Goal: Task Accomplishment & Management: Complete application form

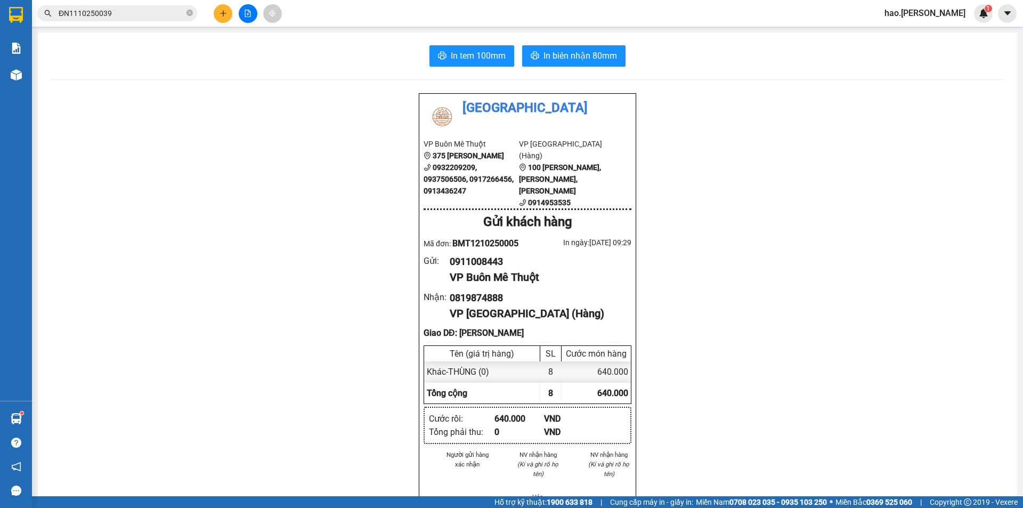
click at [249, 13] on icon "file-add" at bounding box center [247, 13] width 7 height 7
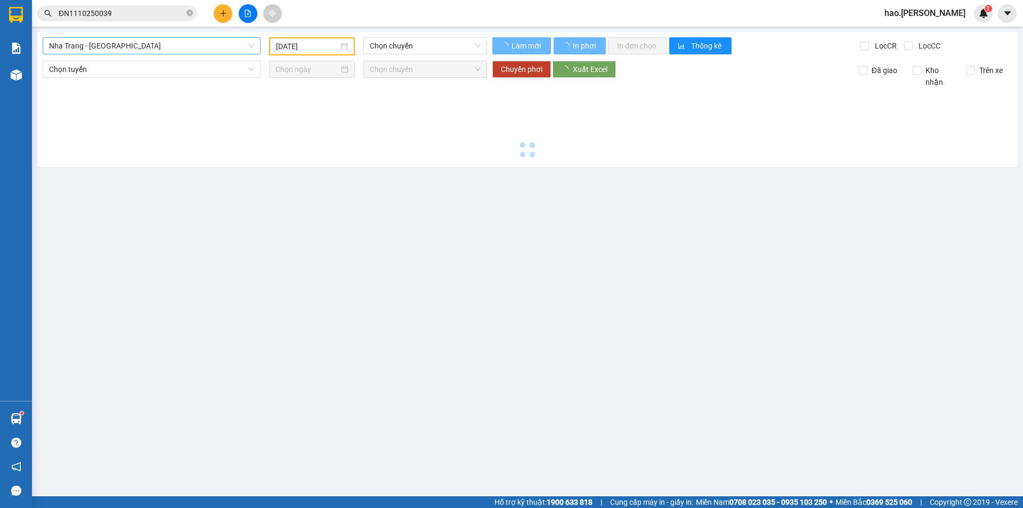
type input "[DATE]"
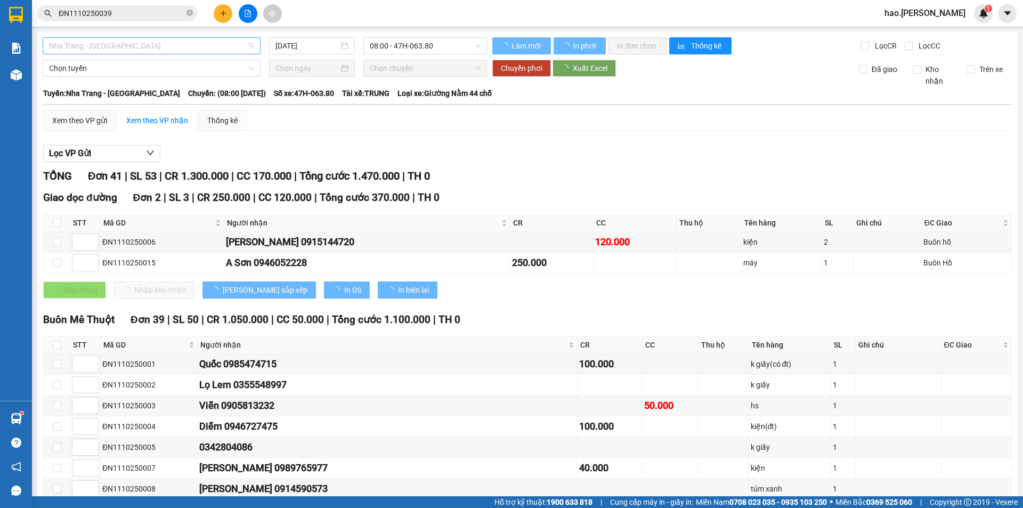
click at [157, 45] on span "Nha Trang - [GEOGRAPHIC_DATA]" at bounding box center [151, 46] width 205 height 16
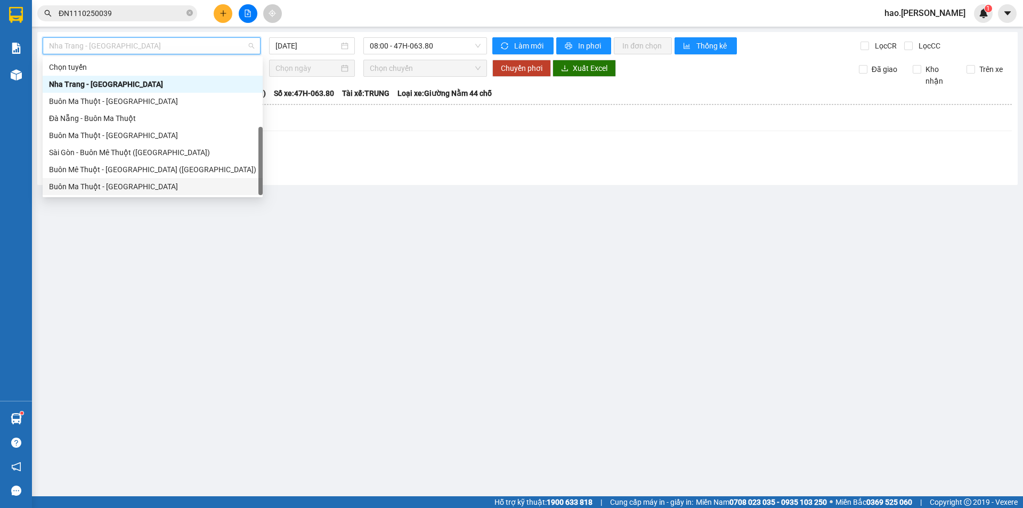
scroll to position [17, 0]
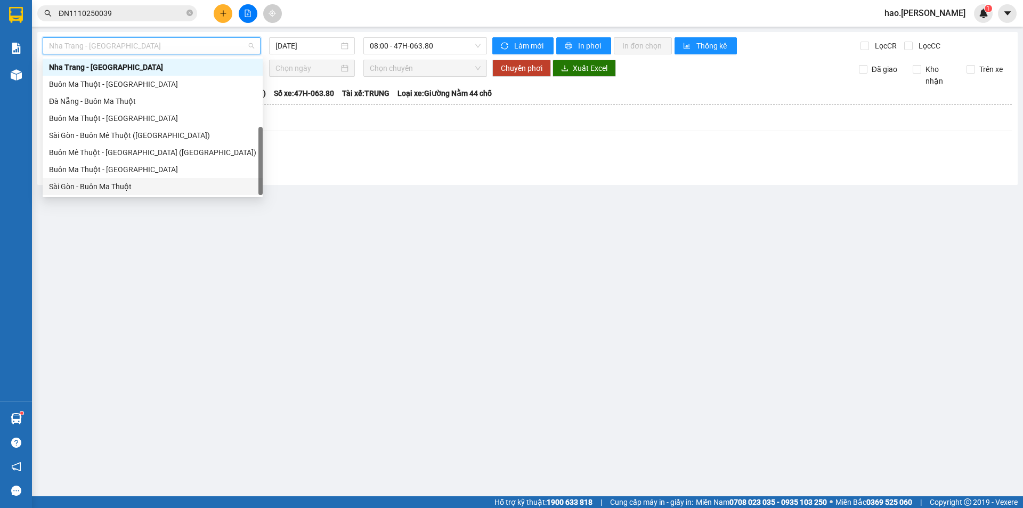
click at [90, 188] on div "Sài Gòn - Buôn Ma Thuột" at bounding box center [152, 187] width 207 height 12
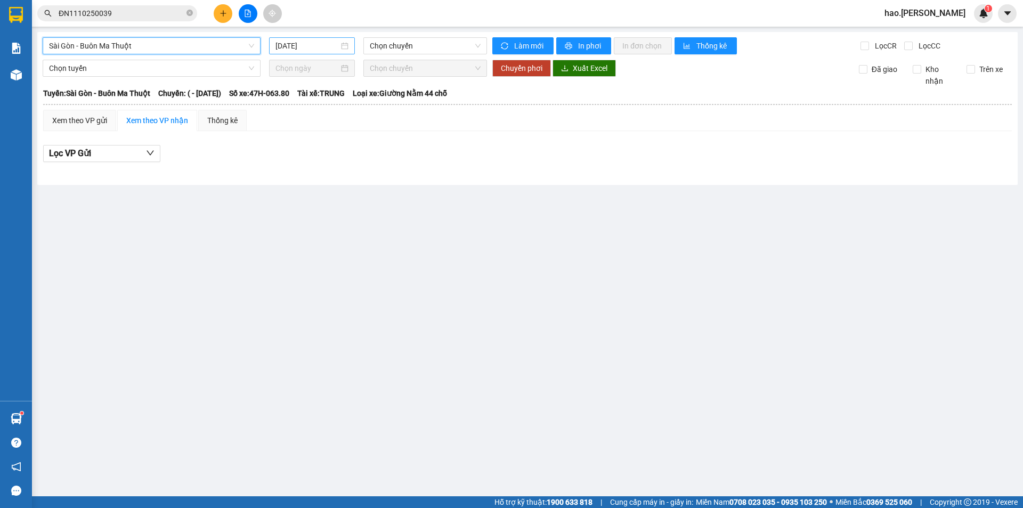
click at [297, 50] on input "[DATE]" at bounding box center [307, 46] width 63 height 12
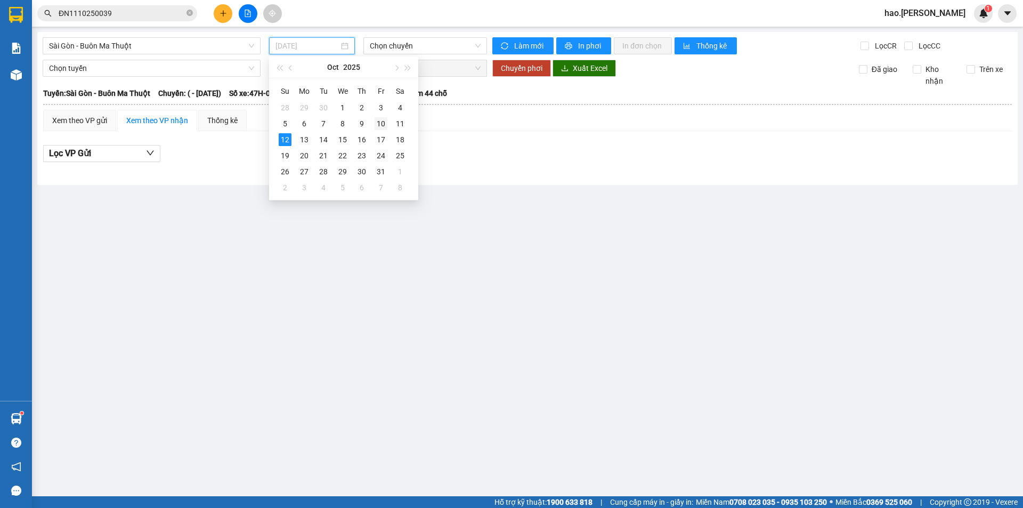
click at [378, 126] on div "10" at bounding box center [381, 123] width 13 height 13
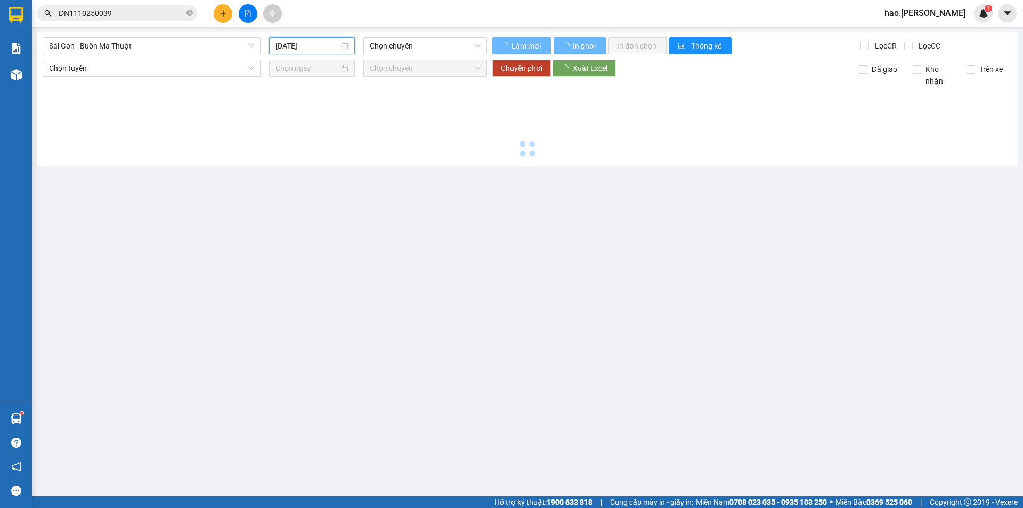
type input "[DATE]"
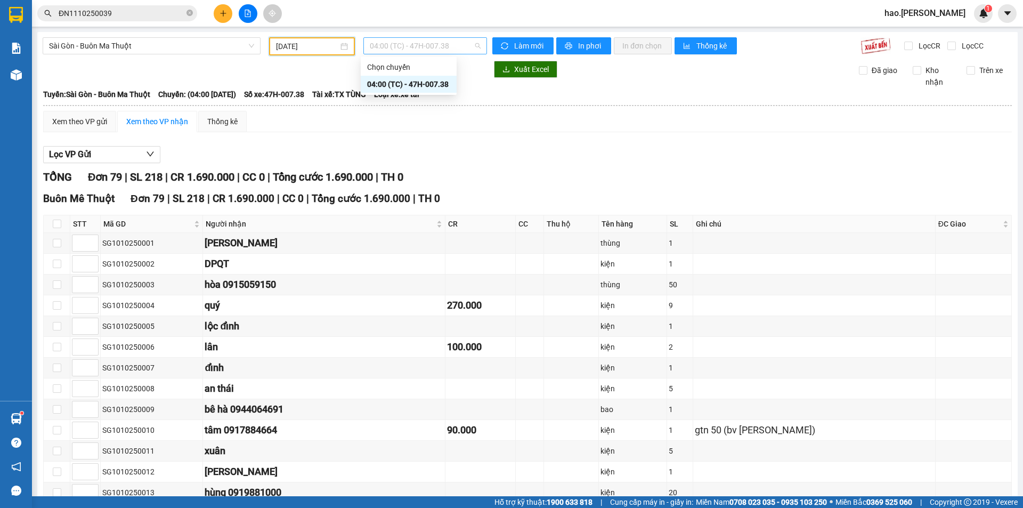
click at [423, 47] on span "04:00 (TC) - 47H-007.38" at bounding box center [425, 46] width 111 height 16
click at [426, 82] on div "04:00 (TC) - 47H-007.38" at bounding box center [408, 84] width 83 height 12
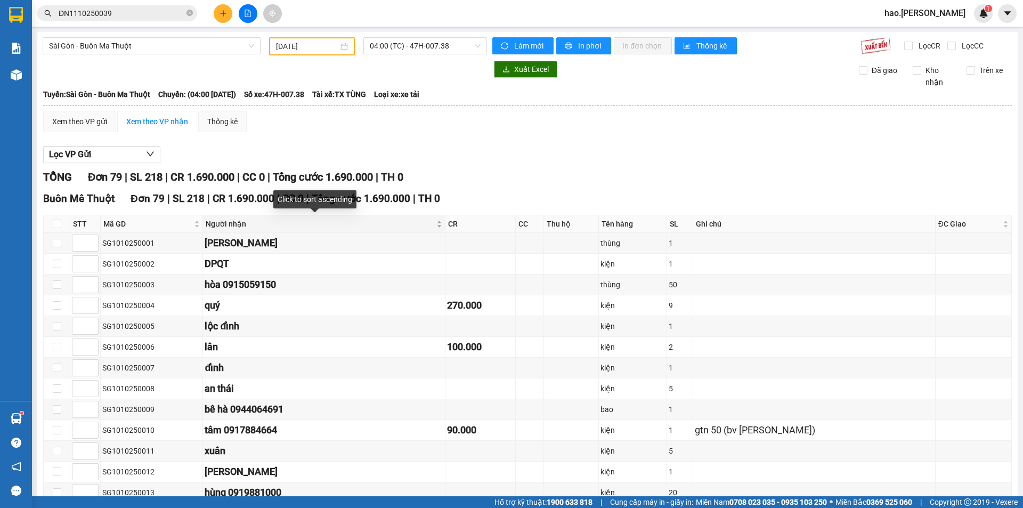
click at [407, 225] on div "Người nhận" at bounding box center [324, 224] width 236 height 12
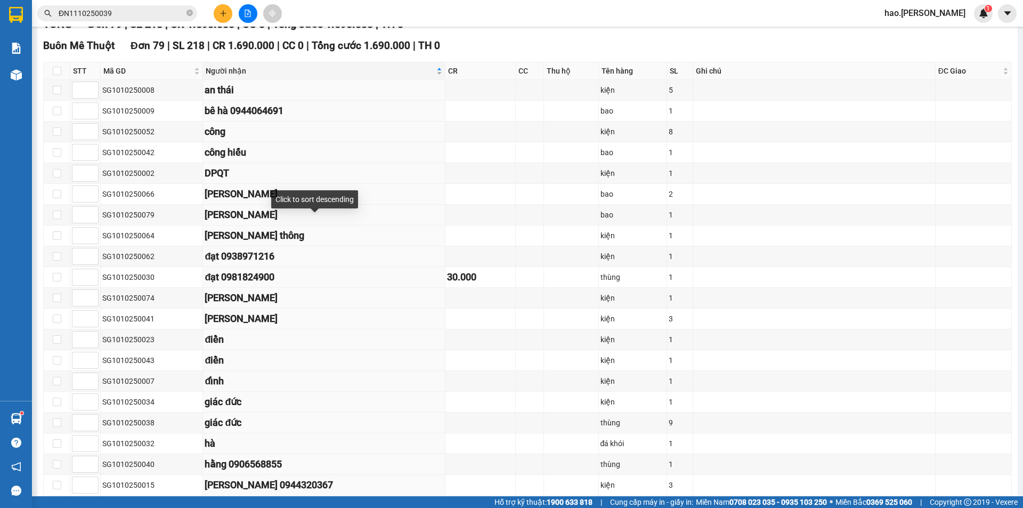
scroll to position [160, 0]
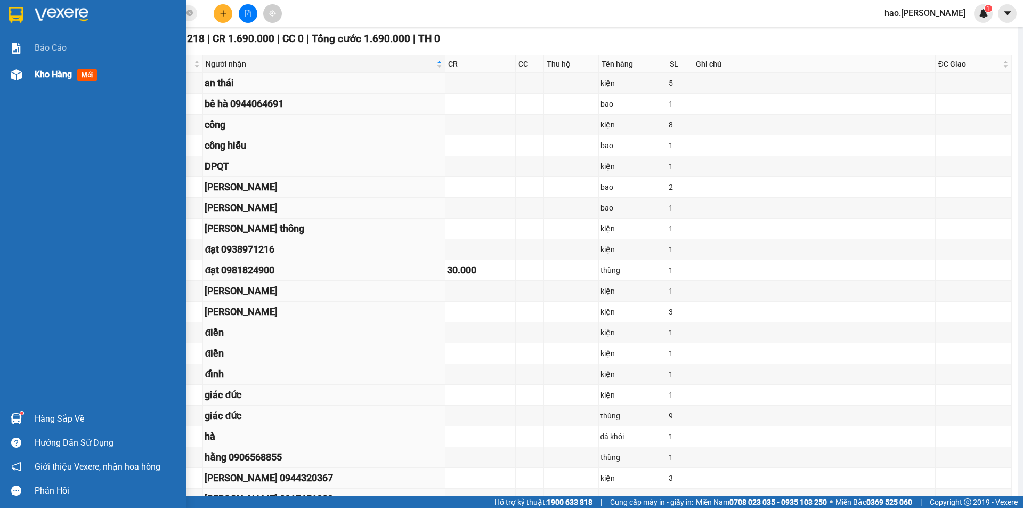
drag, startPoint x: 45, startPoint y: 60, endPoint x: 43, endPoint y: 67, distance: 7.1
click at [44, 66] on div "Báo cáo Kho hàng mới" at bounding box center [93, 218] width 187 height 366
click at [43, 68] on div "Kho hàng mới" at bounding box center [68, 74] width 67 height 13
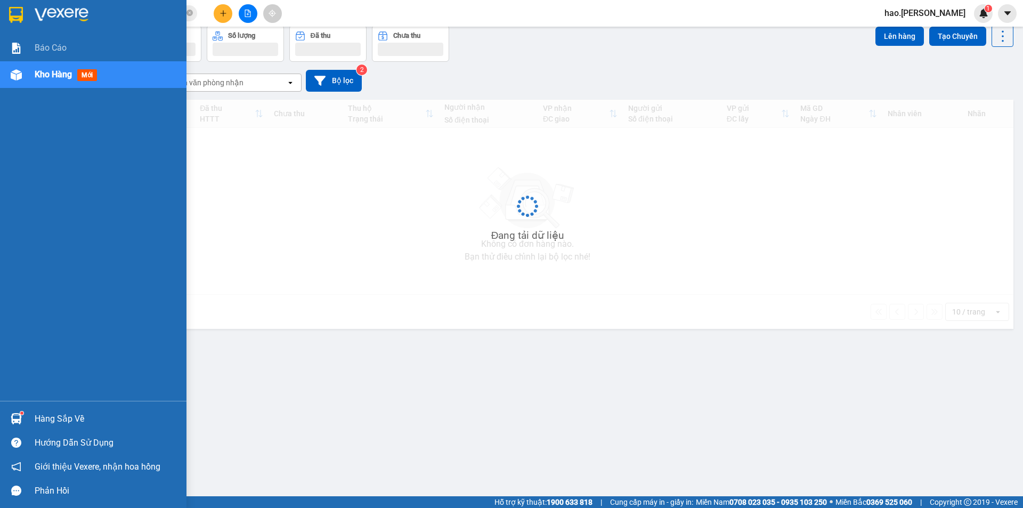
click at [43, 69] on span "Kho hàng" at bounding box center [53, 74] width 37 height 10
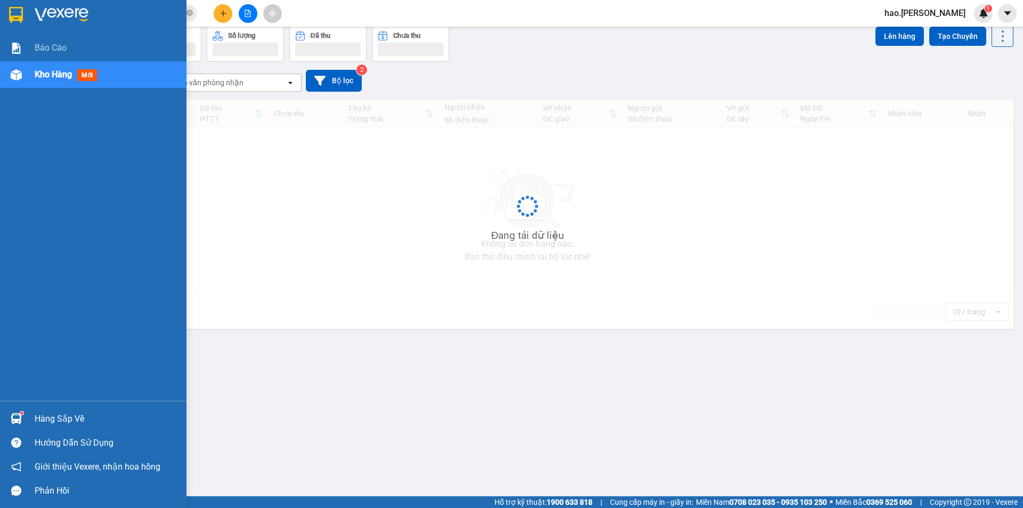
click at [43, 69] on span "Kho hàng" at bounding box center [53, 74] width 37 height 10
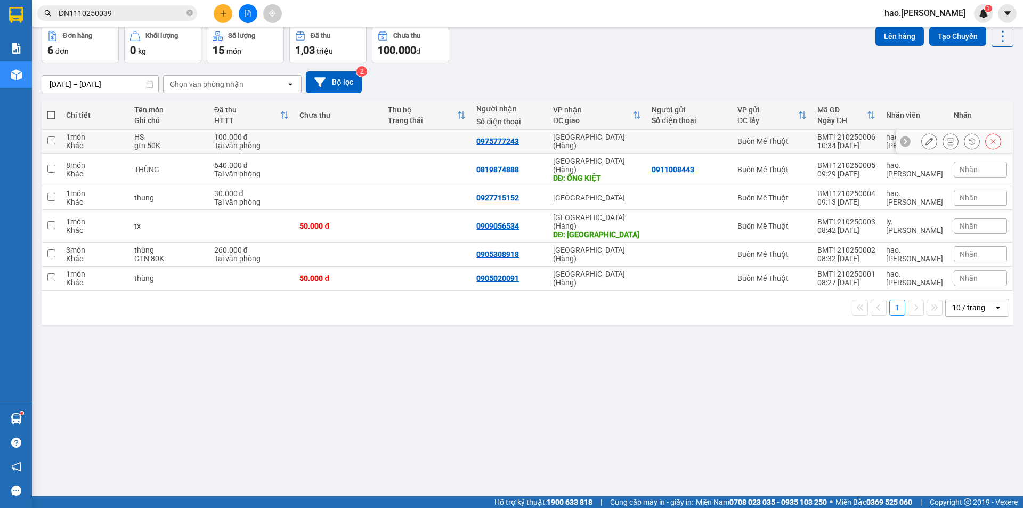
click at [947, 139] on icon at bounding box center [950, 141] width 7 height 7
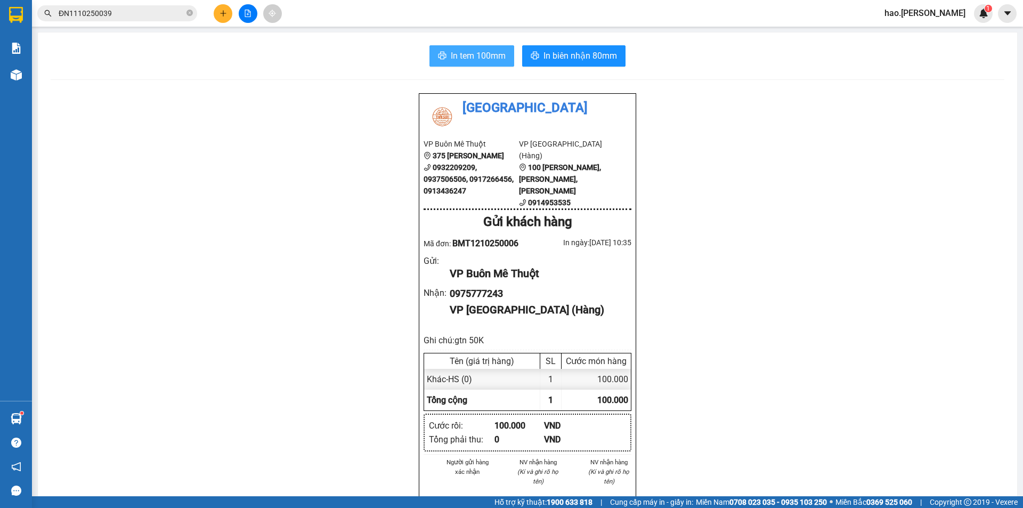
click at [490, 58] on span "In tem 100mm" at bounding box center [478, 55] width 55 height 13
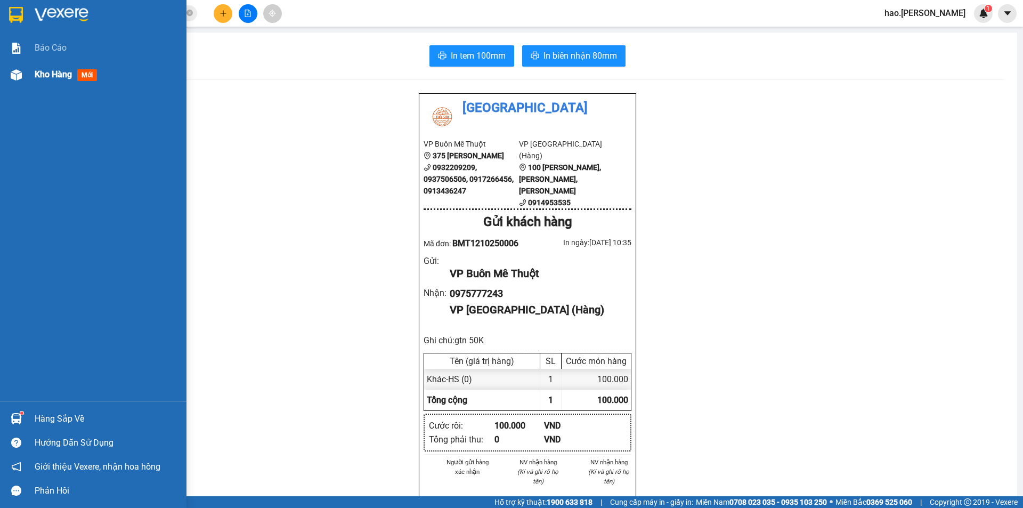
click at [27, 73] on div "Kho hàng mới" at bounding box center [93, 74] width 187 height 27
drag, startPoint x: 27, startPoint y: 73, endPoint x: 23, endPoint y: 62, distance: 11.5
click at [27, 72] on div "Kho hàng mới" at bounding box center [93, 74] width 187 height 27
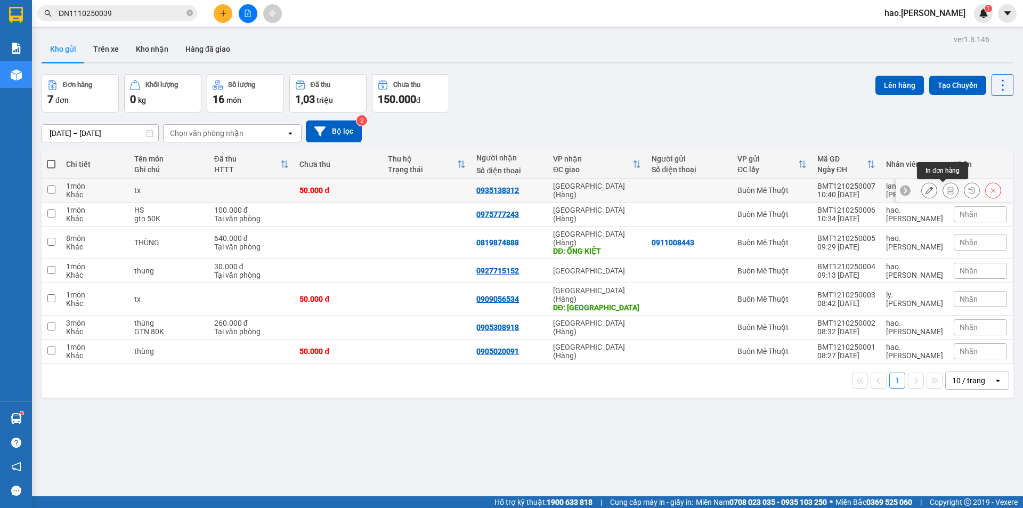
click at [947, 190] on icon at bounding box center [950, 190] width 7 height 7
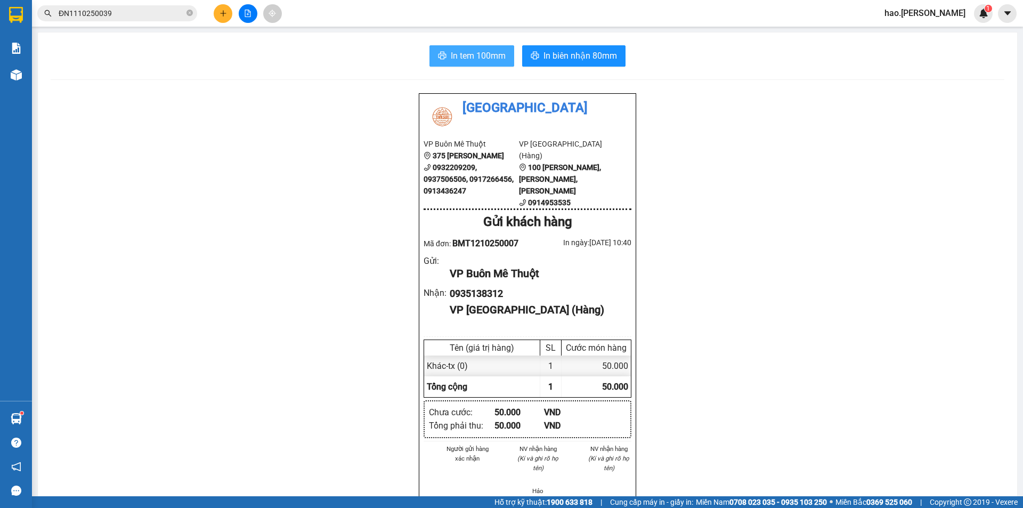
click at [487, 60] on span "In tem 100mm" at bounding box center [478, 55] width 55 height 13
click at [564, 61] on span "In biên nhận 80mm" at bounding box center [581, 55] width 74 height 13
click at [220, 18] on button at bounding box center [223, 13] width 19 height 19
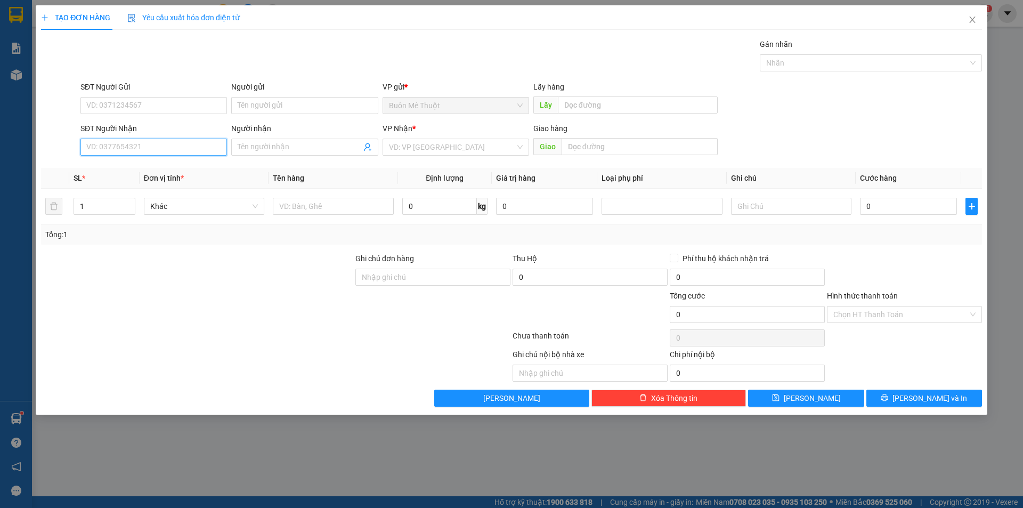
click at [138, 149] on input "SĐT Người Nhận" at bounding box center [153, 147] width 147 height 17
click at [133, 190] on div "0333452520" at bounding box center [154, 186] width 134 height 12
type input "0333452520"
type input "TAM KỲ"
type input "100.000"
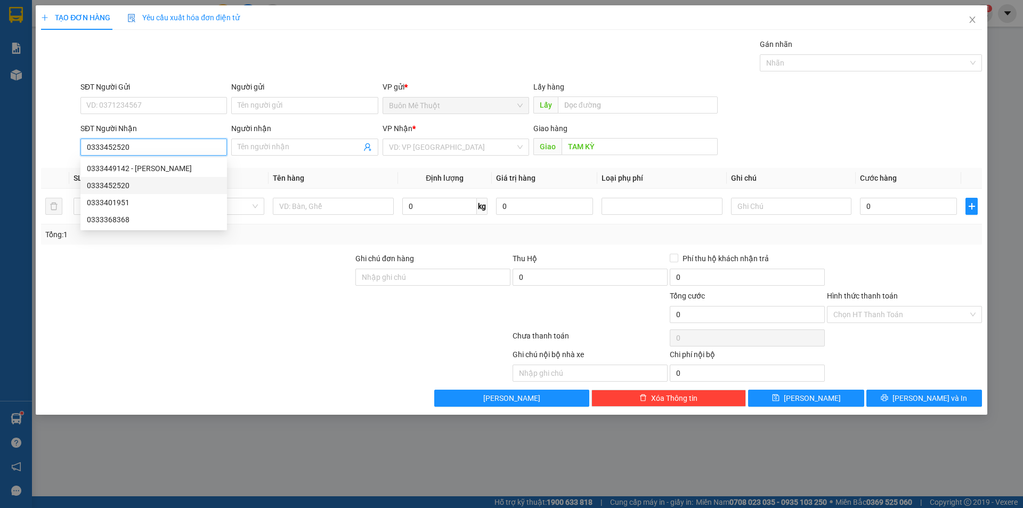
type input "100.000"
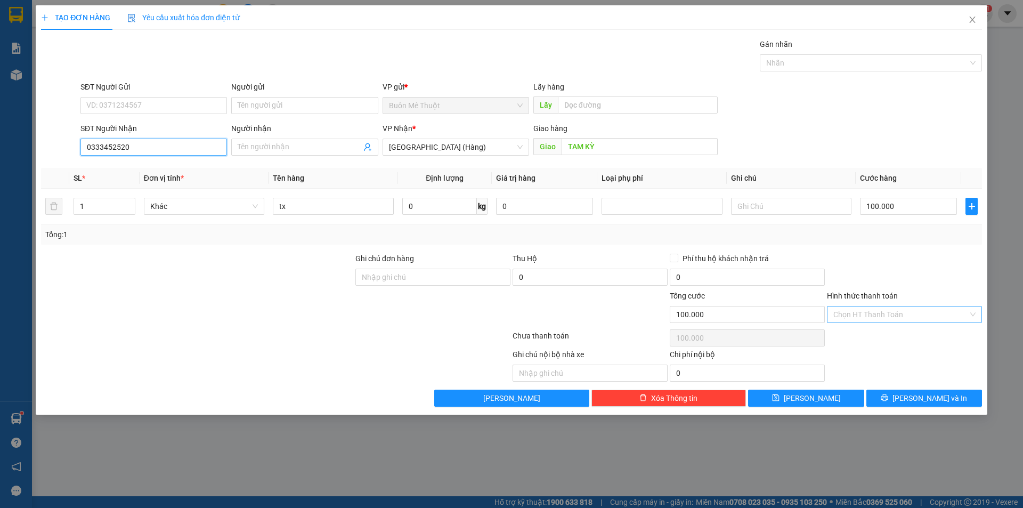
type input "0333452520"
click at [889, 315] on input "Hình thức thanh toán" at bounding box center [901, 314] width 135 height 16
click at [875, 337] on div "Tại văn phòng" at bounding box center [905, 336] width 142 height 12
type input "0"
click at [919, 399] on span "[PERSON_NAME] và In" at bounding box center [930, 398] width 75 height 12
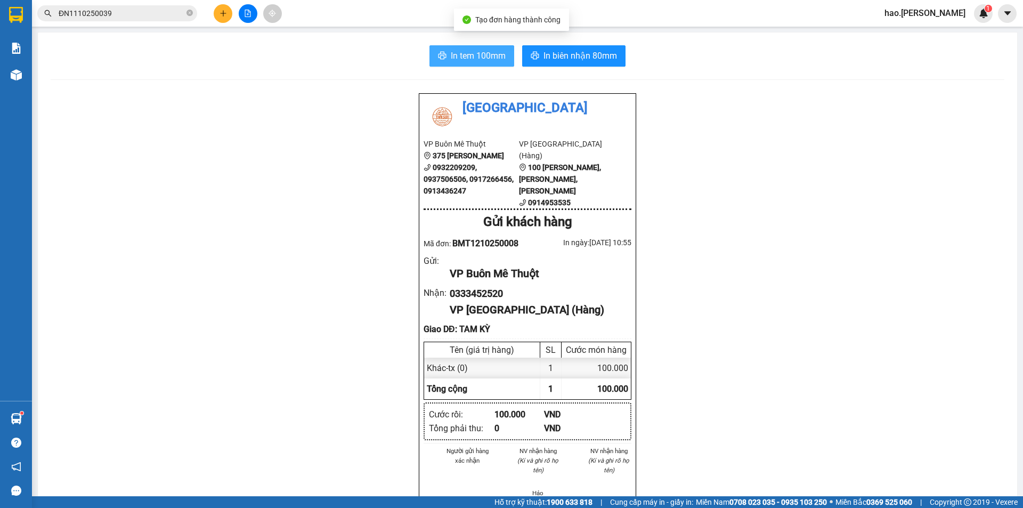
click at [487, 51] on span "In tem 100mm" at bounding box center [478, 55] width 55 height 13
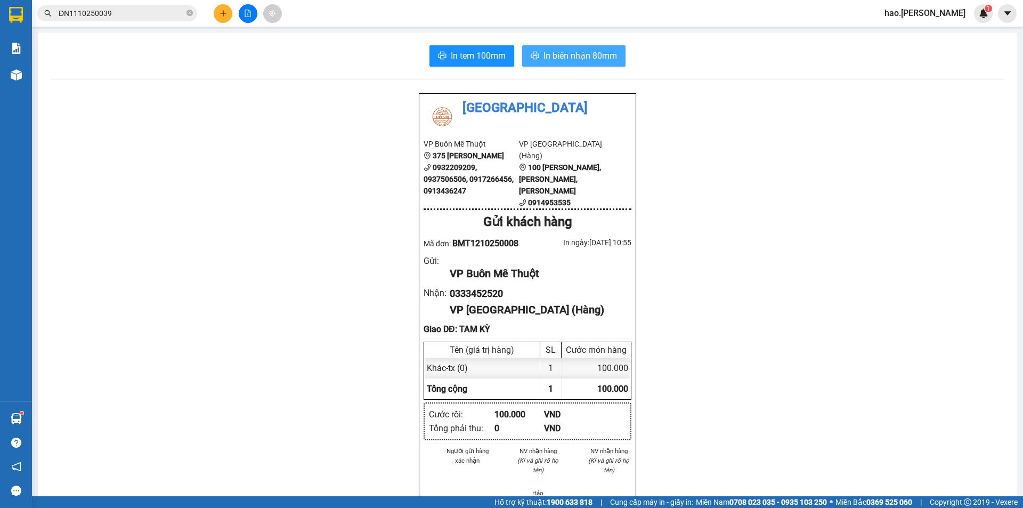
click at [589, 66] on button "In biên nhận 80mm" at bounding box center [573, 55] width 103 height 21
click at [225, 20] on button at bounding box center [223, 13] width 19 height 19
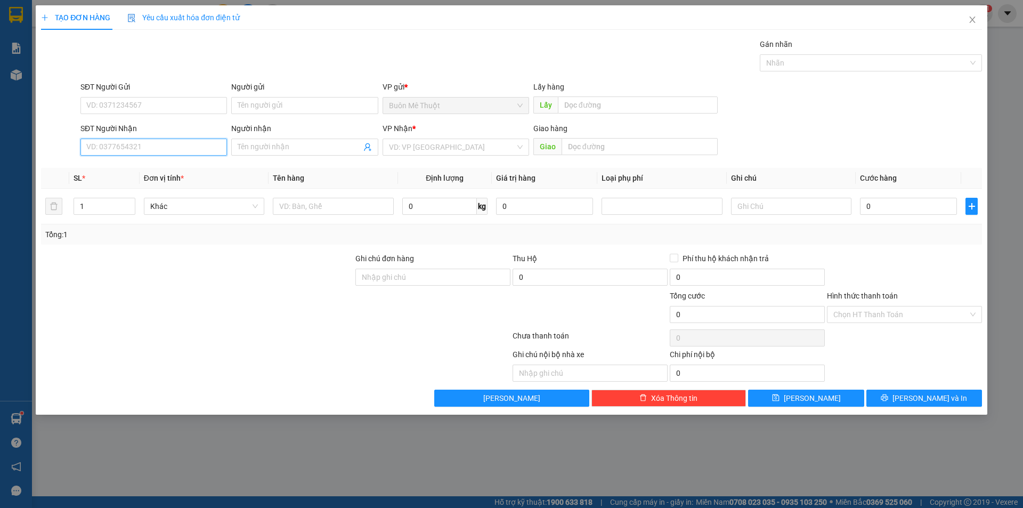
click at [126, 154] on input "SĐT Người Nhận" at bounding box center [153, 147] width 147 height 17
